Goal: Information Seeking & Learning: Learn about a topic

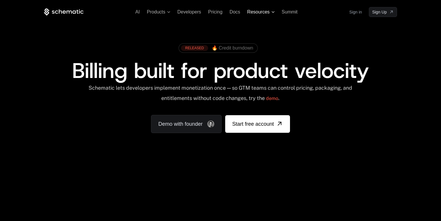
click at [272, 13] on span "Resources" at bounding box center [260, 11] width 27 height 5
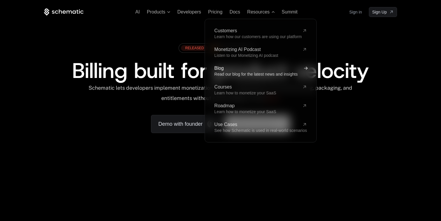
click at [224, 70] on span "Blog" at bounding box center [258, 68] width 86 height 5
click at [220, 67] on span "Blog" at bounding box center [258, 68] width 86 height 5
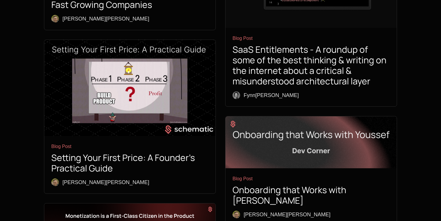
scroll to position [472, 0]
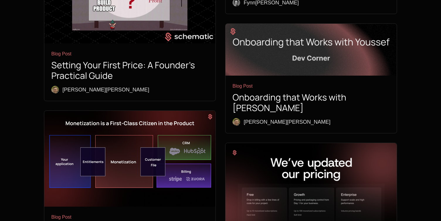
scroll to position [549, 0]
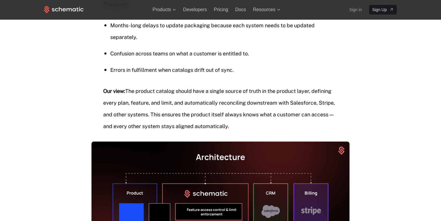
scroll to position [1300, 0]
